Goal: Subscribe to service/newsletter

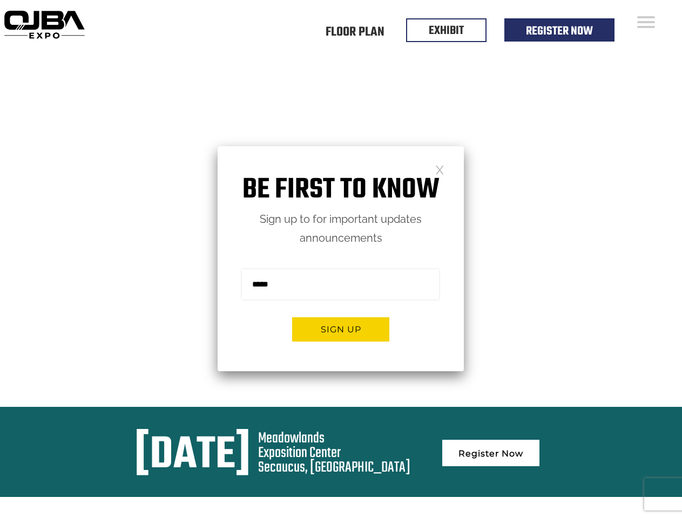
click at [341, 259] on form "Sign me up for the newsletter! ******* Sign up" at bounding box center [341, 310] width 246 height 124
click at [341, 329] on button "Sign up" at bounding box center [340, 329] width 97 height 24
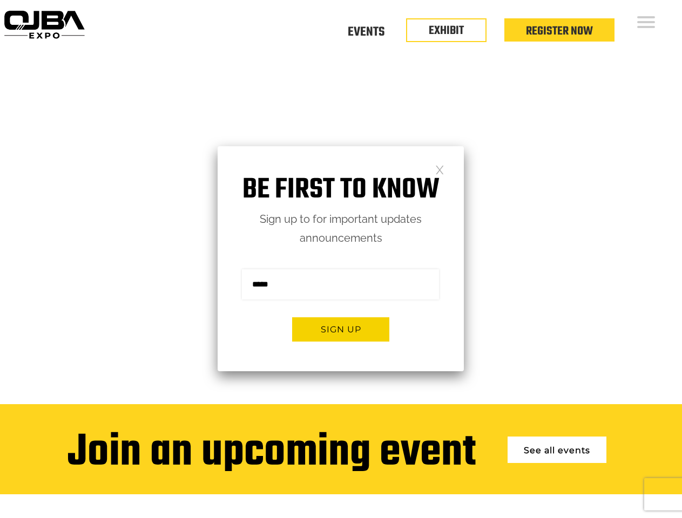
click at [341, 259] on form "Sign me up for the newsletter! ******* Sign up" at bounding box center [341, 310] width 246 height 124
click at [341, 329] on button "Sign up" at bounding box center [340, 329] width 97 height 24
